Goal: Task Accomplishment & Management: Manage account settings

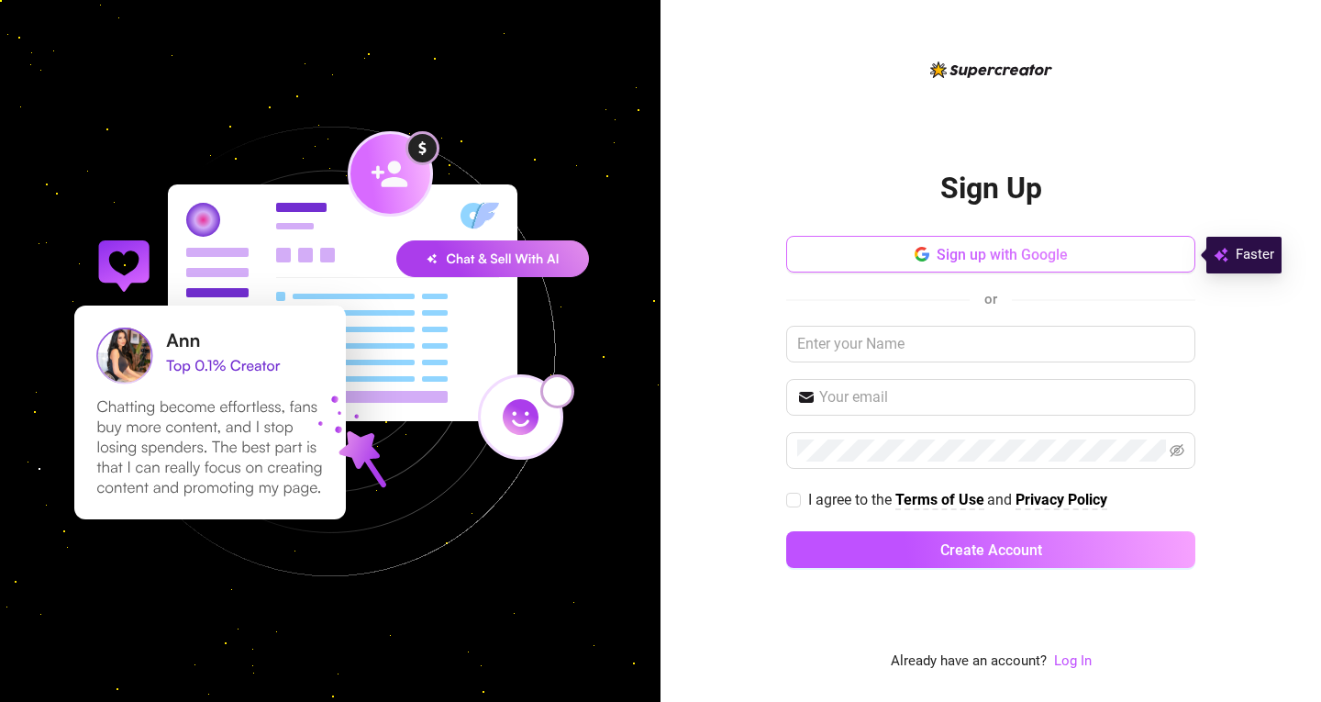
click at [975, 261] on span "Sign up with Google" at bounding box center [1001, 254] width 131 height 17
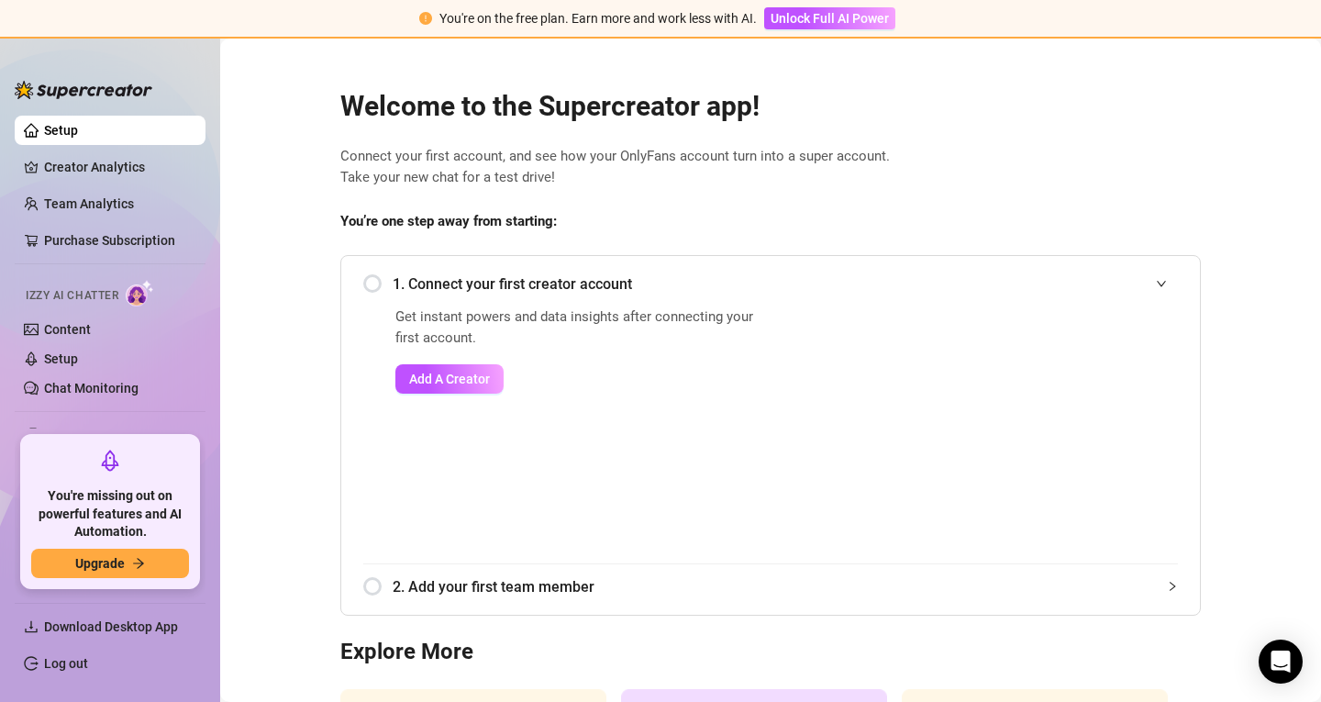
click at [71, 656] on link "Log out" at bounding box center [66, 663] width 44 height 15
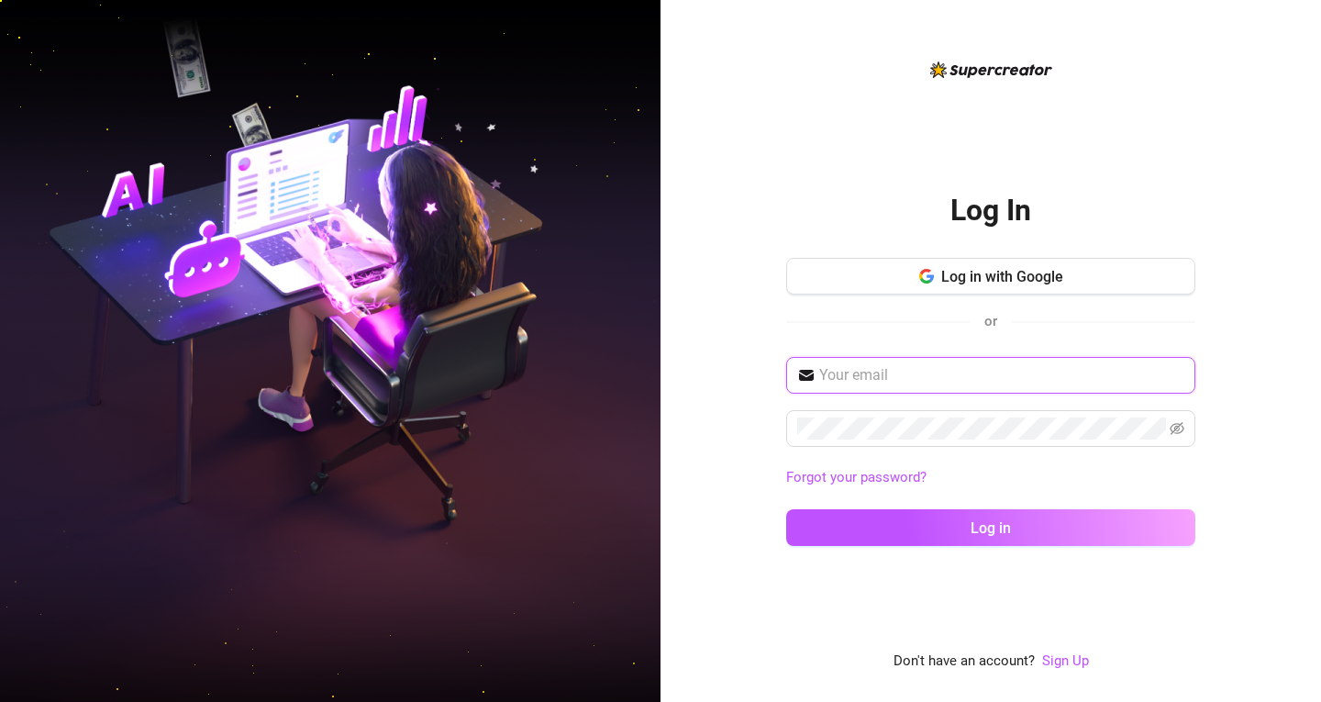
type input "[EMAIL_ADDRESS][DOMAIN_NAME]"
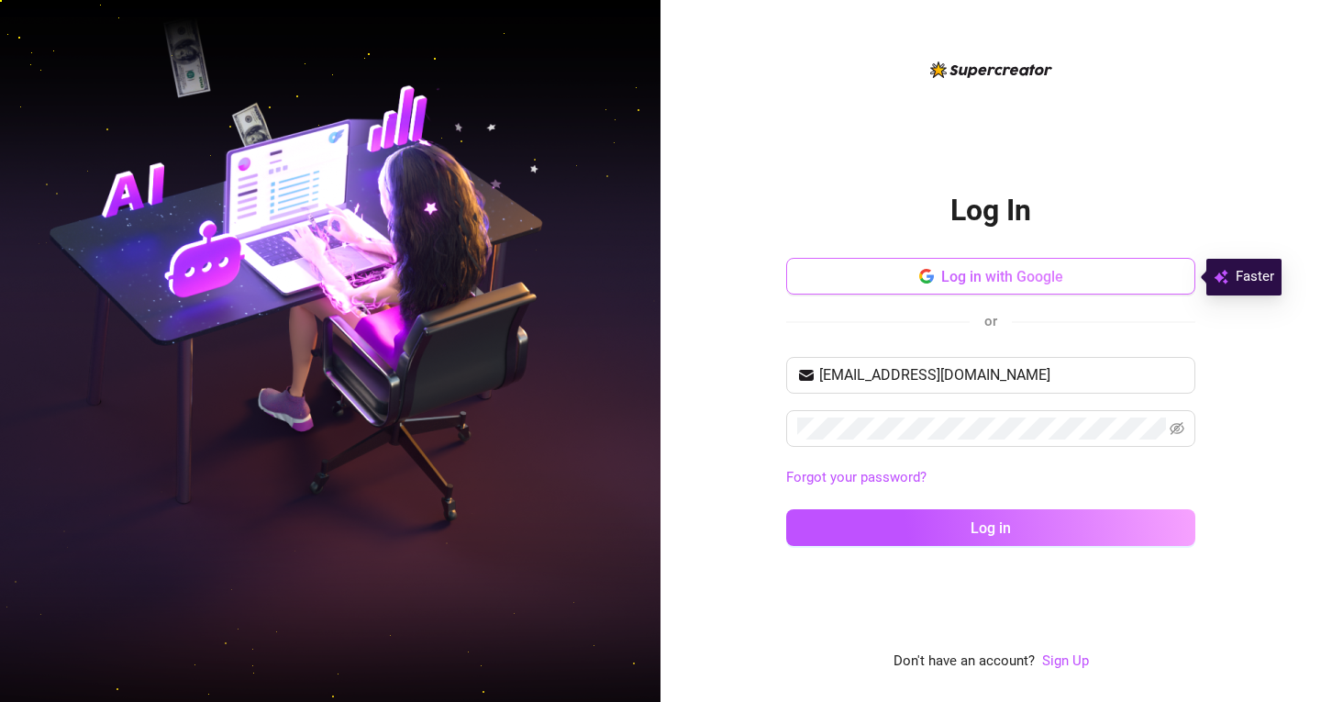
click at [954, 269] on span "Log in with Google" at bounding box center [1002, 276] width 122 height 17
click at [1050, 136] on div "Log In Log in with Google or [EMAIL_ADDRESS][DOMAIN_NAME] Forgot your password?…" at bounding box center [990, 366] width 409 height 614
click at [896, 278] on button "Log in with Google" at bounding box center [990, 276] width 409 height 37
